Goal: Task Accomplishment & Management: Manage account settings

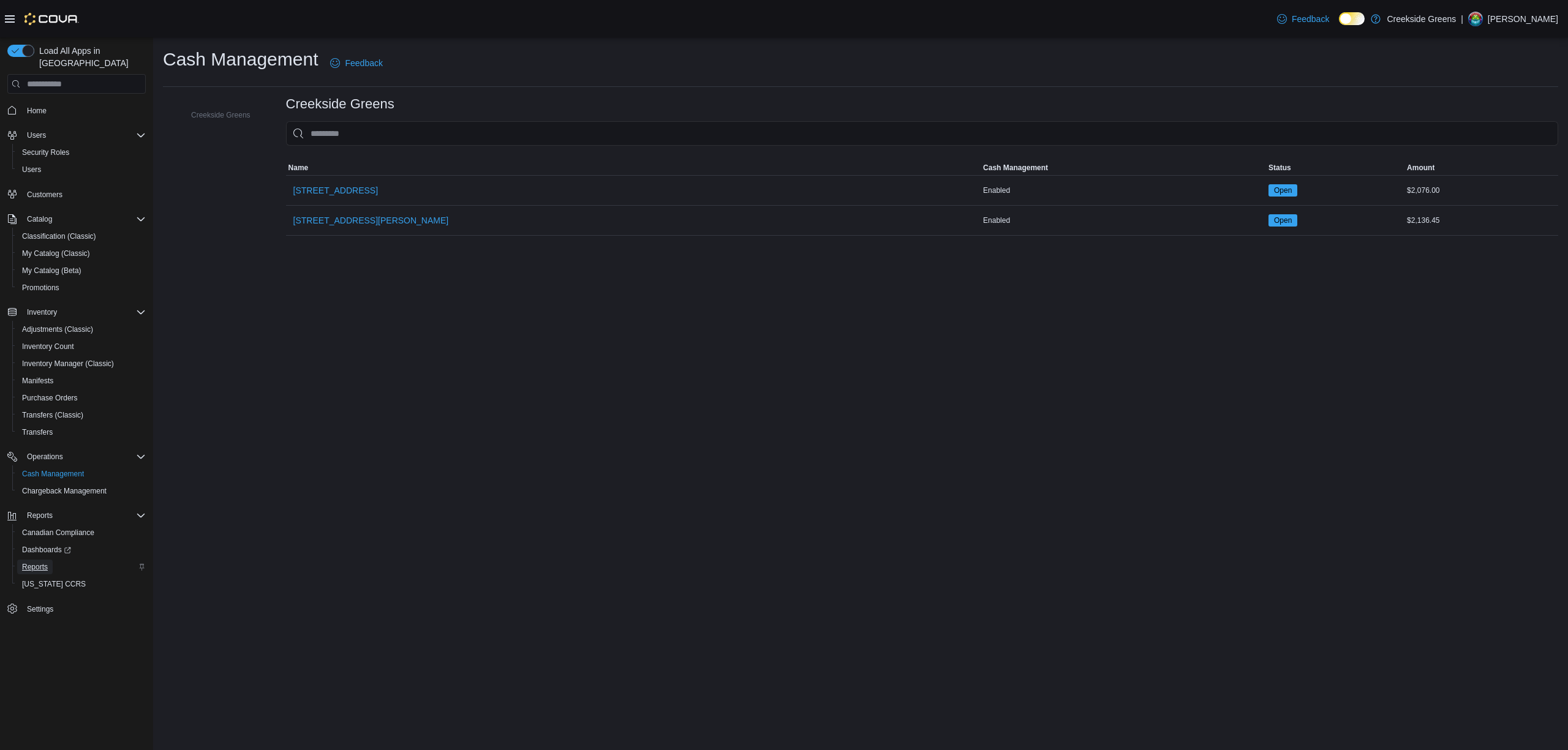
click at [49, 559] on link "Reports" at bounding box center [35, 566] width 36 height 15
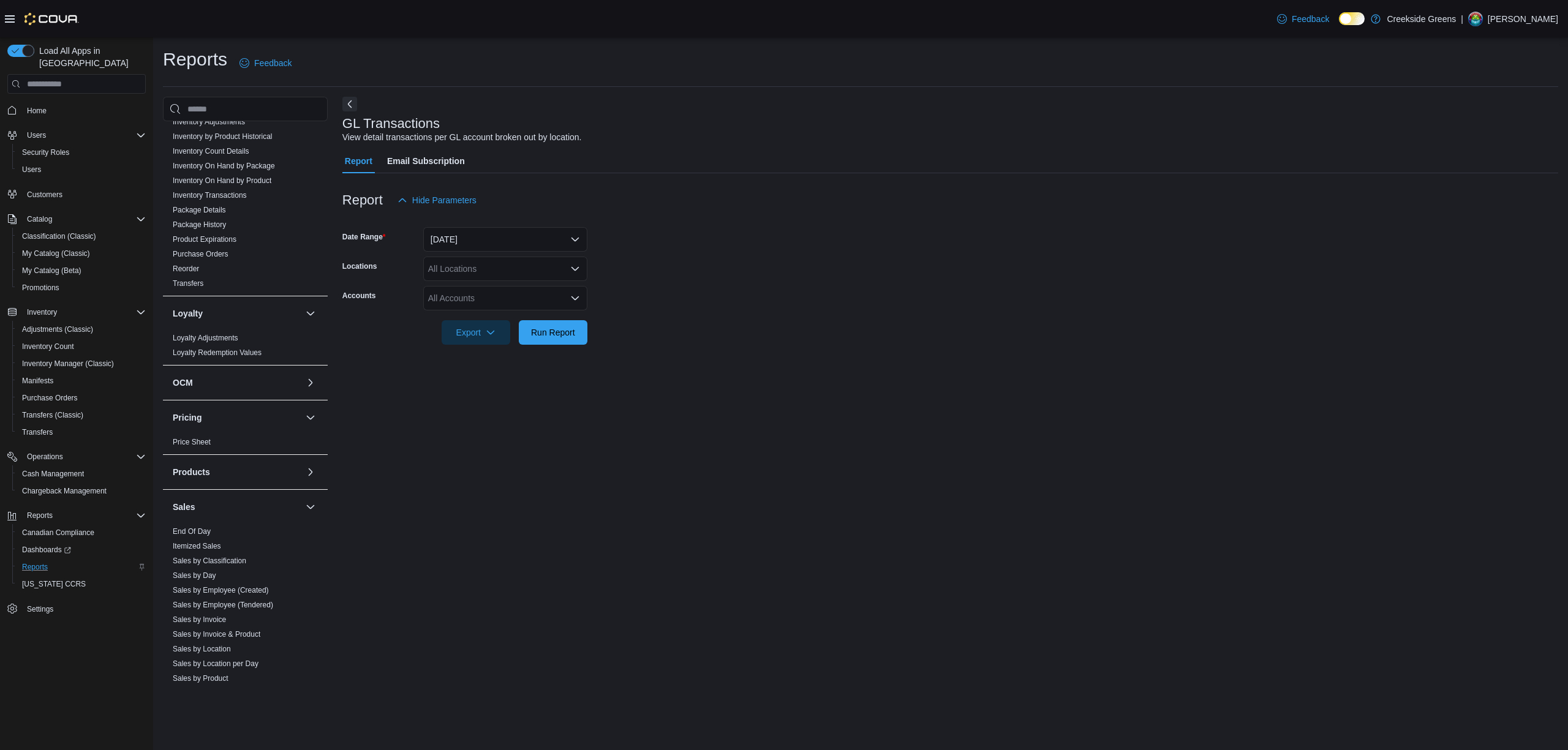
scroll to position [709, 0]
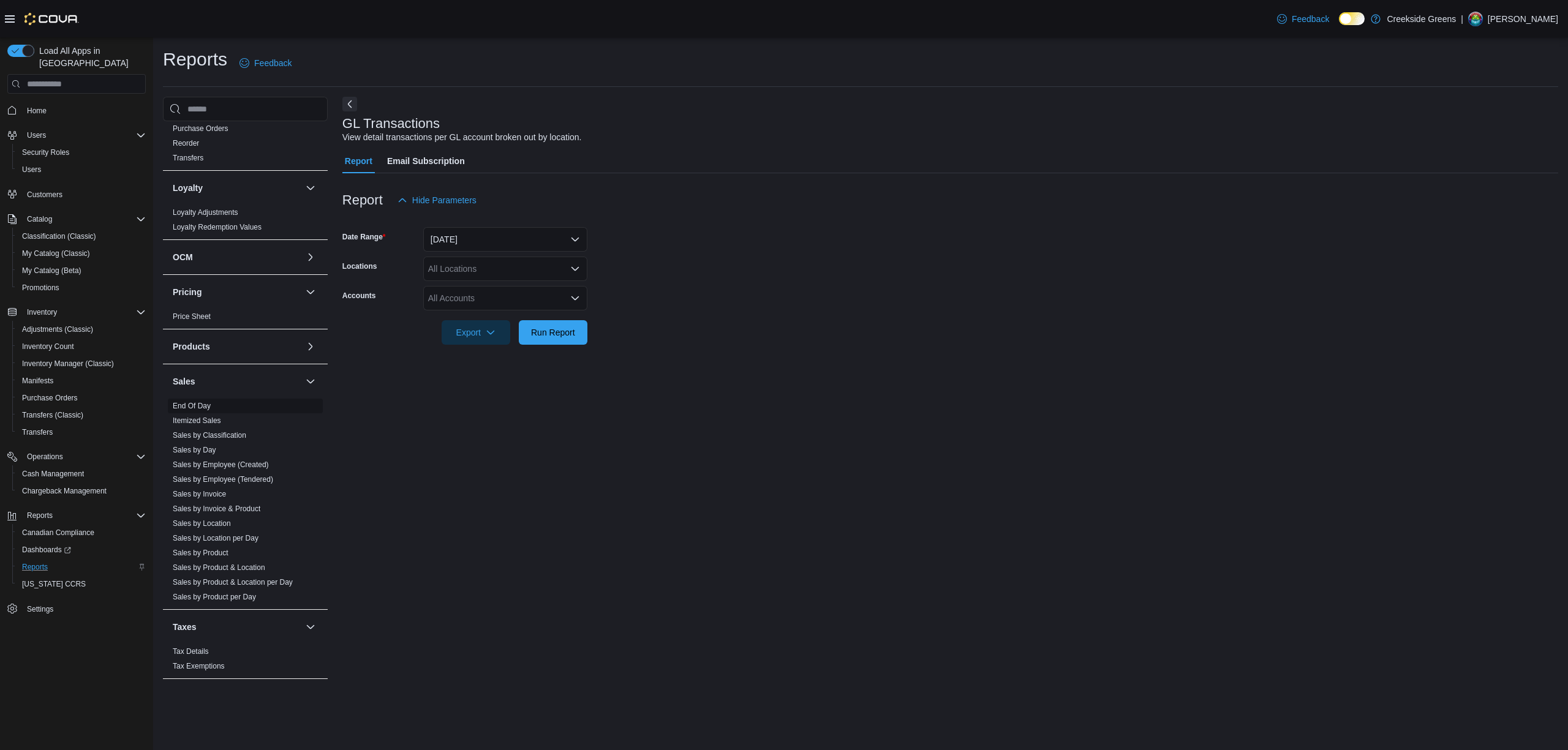
click at [207, 402] on link "End Of Day" at bounding box center [191, 406] width 38 height 9
click at [461, 273] on div "All Locations" at bounding box center [504, 268] width 164 height 24
click at [464, 322] on span "[STREET_ADDRESS][PERSON_NAME]" at bounding box center [528, 325] width 156 height 12
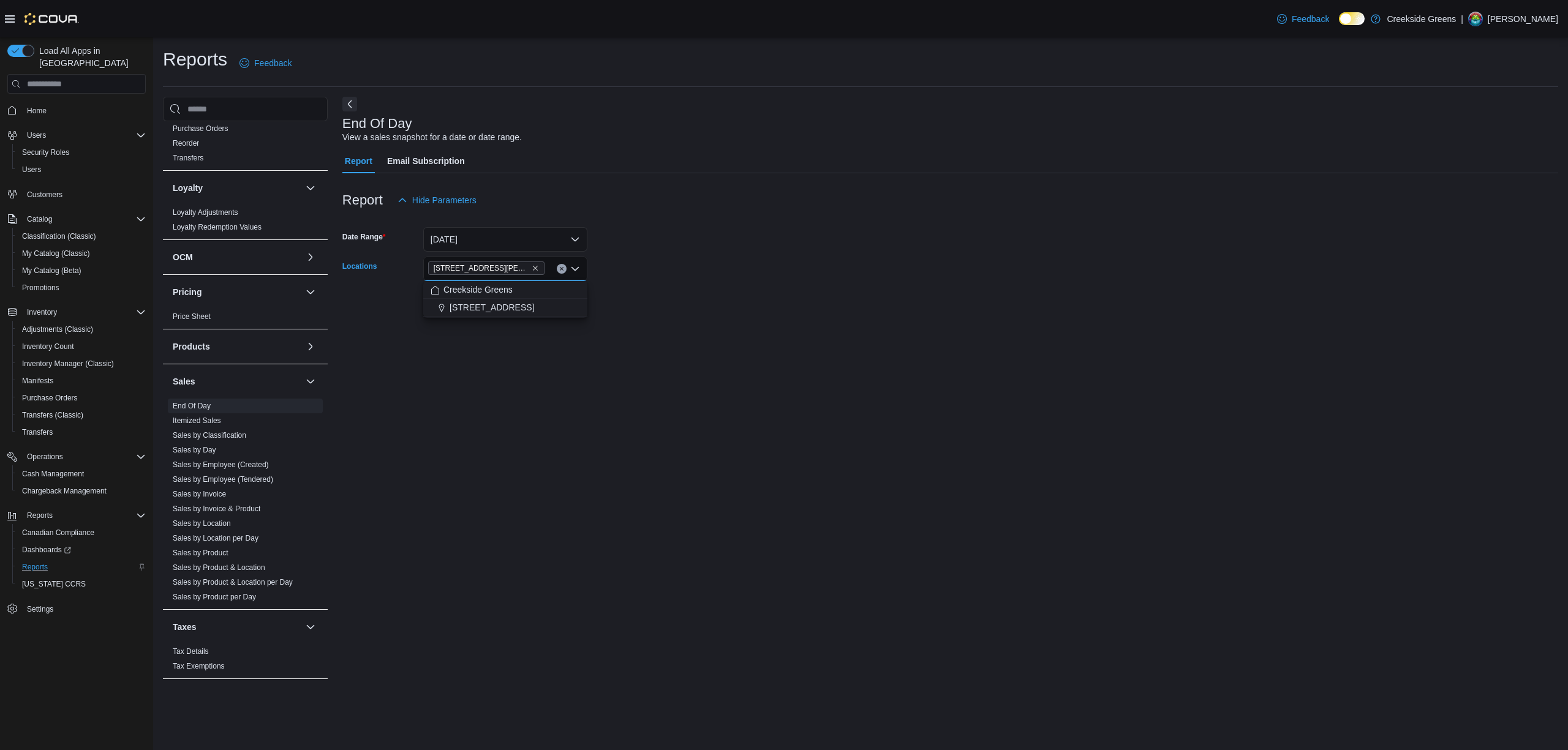
click at [450, 461] on div "End Of Day View a sales snapshot for a date or date range. Report Email Subscri…" at bounding box center [949, 391] width 1215 height 587
click at [545, 299] on span "Run Report" at bounding box center [553, 302] width 44 height 12
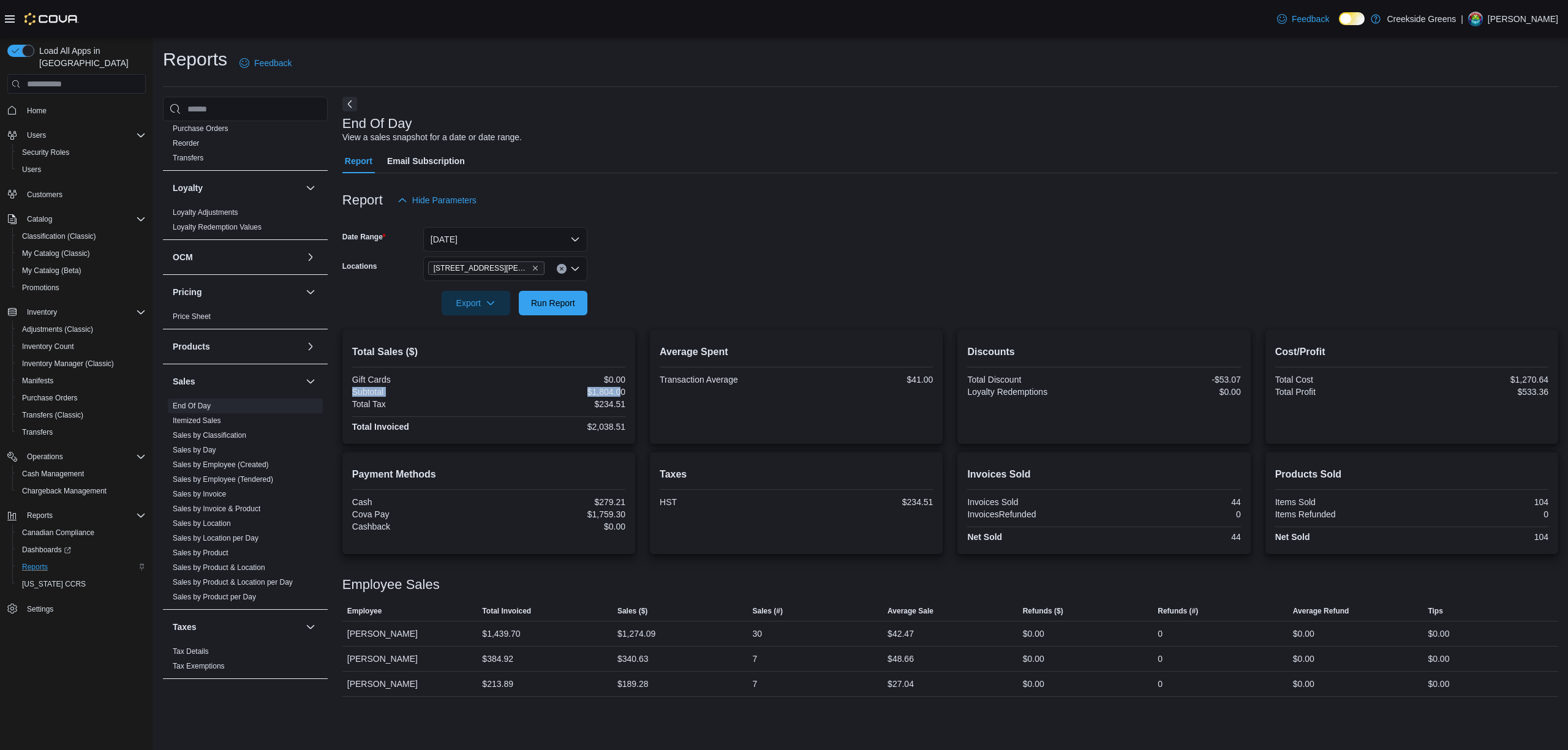
drag, startPoint x: 547, startPoint y: 385, endPoint x: 622, endPoint y: 387, distance: 75.0
click at [622, 387] on div "Gift Cards $0.00 Subtotal $1,804.00 Total Tax $234.51 Total Invoiced $2,038.51" at bounding box center [488, 404] width 273 height 60
click at [75, 469] on span "Cash Management" at bounding box center [52, 473] width 62 height 10
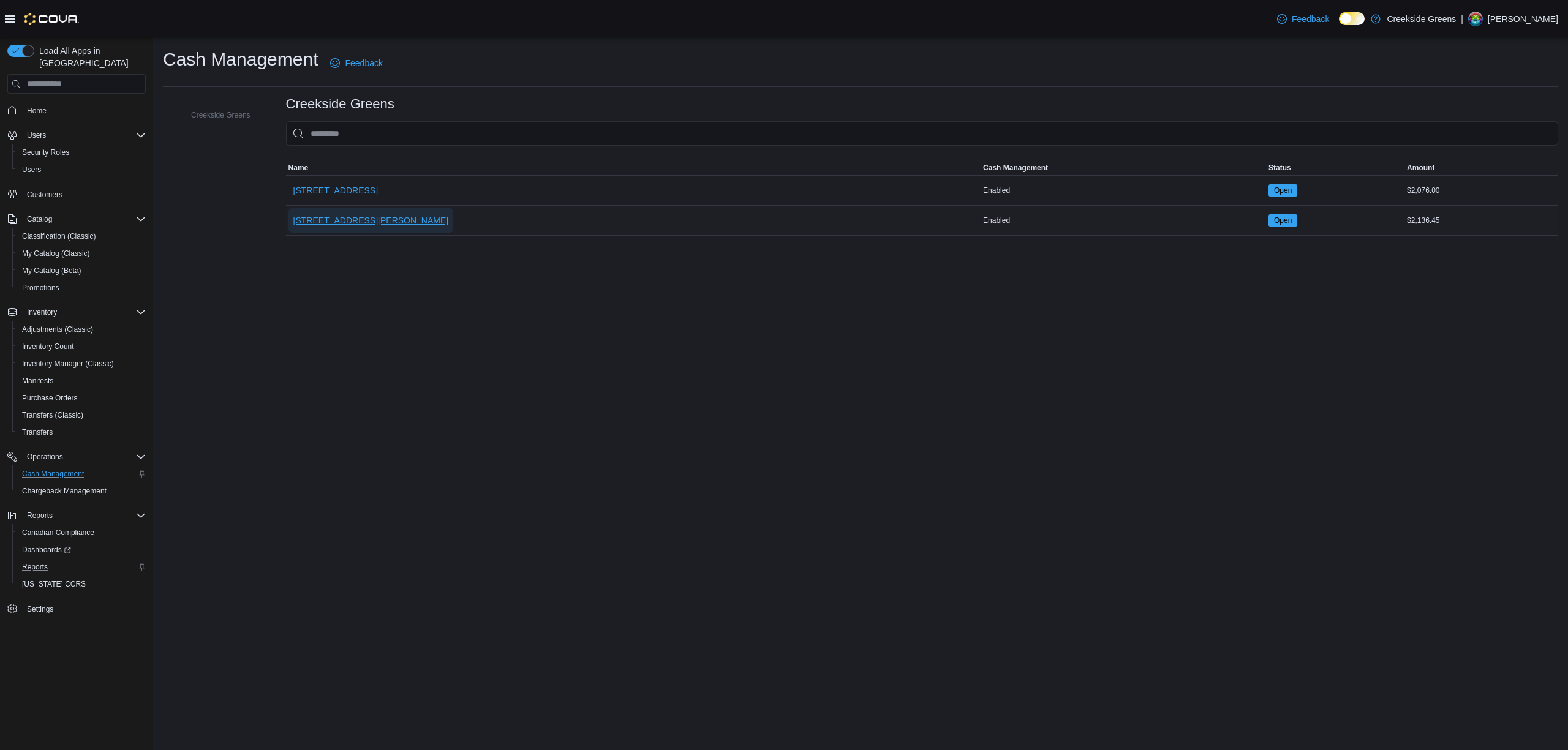
click at [316, 217] on span "[STREET_ADDRESS][PERSON_NAME]" at bounding box center [372, 220] width 156 height 12
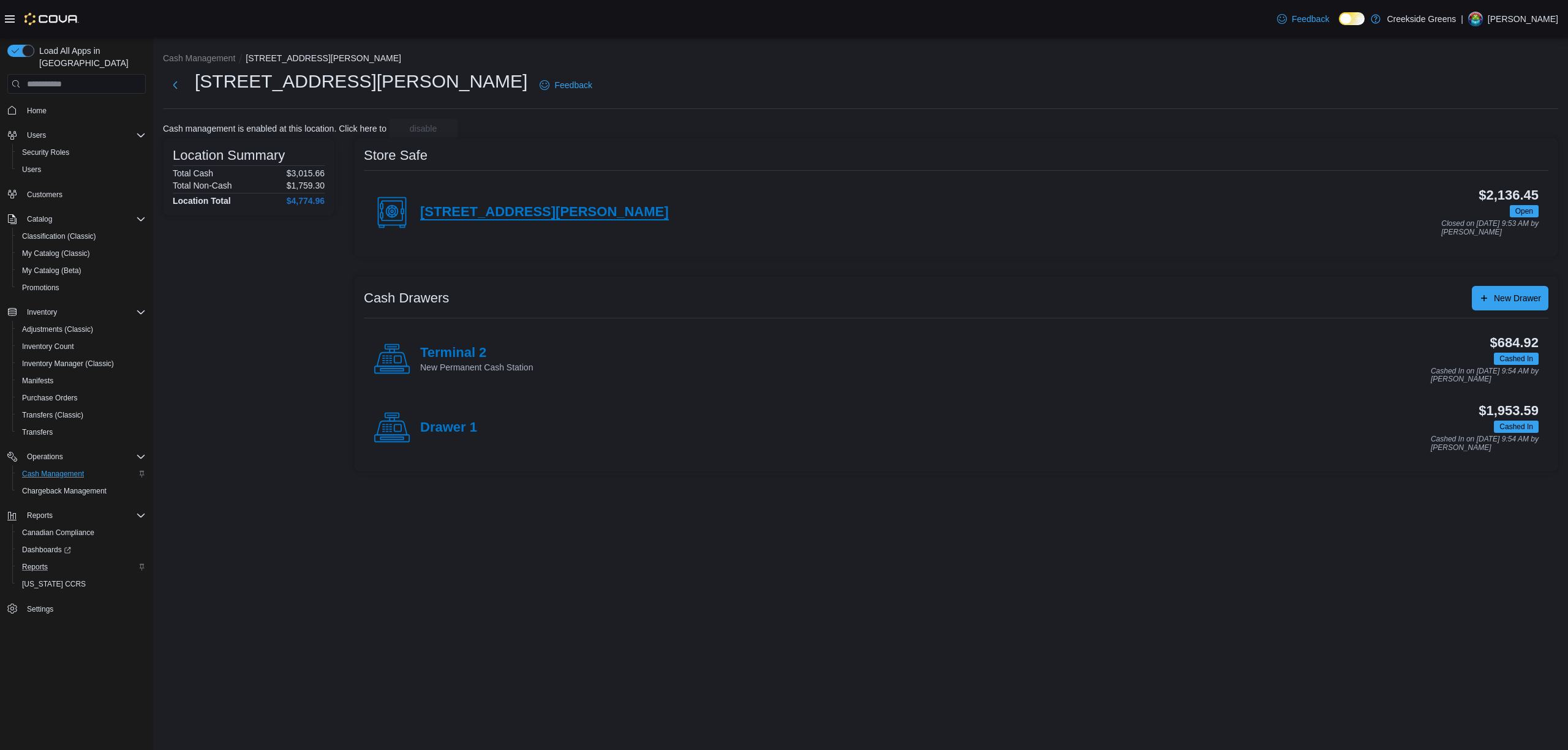
click at [519, 208] on h4 "[STREET_ADDRESS][PERSON_NAME]" at bounding box center [544, 212] width 249 height 16
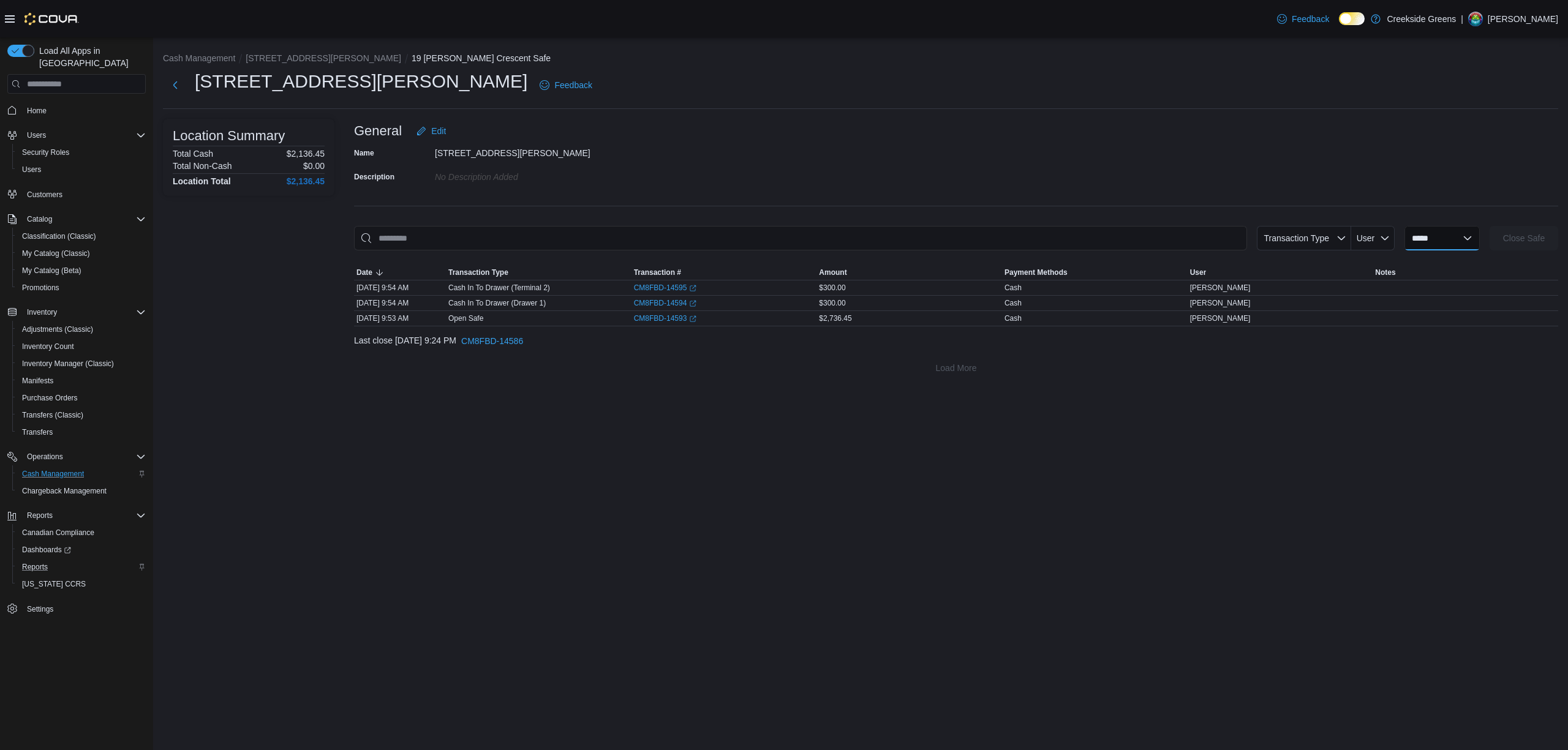
click at [1468, 236] on select "**********" at bounding box center [1442, 238] width 75 height 24
select select "**********"
click at [1404, 226] on select "**********" at bounding box center [1442, 238] width 75 height 24
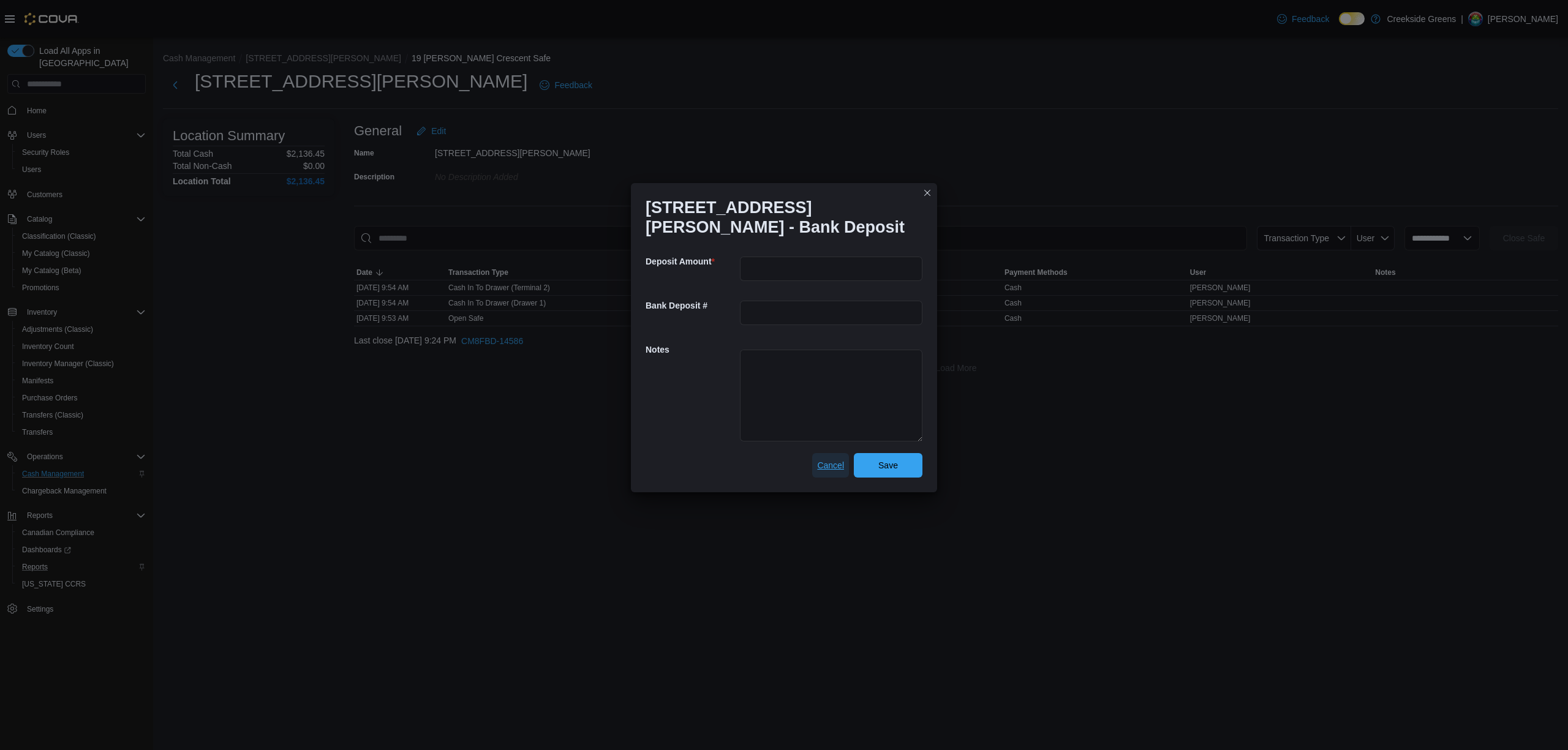
click at [823, 468] on span "Cancel" at bounding box center [830, 465] width 27 height 12
select select
